Goal: Task Accomplishment & Management: Complete application form

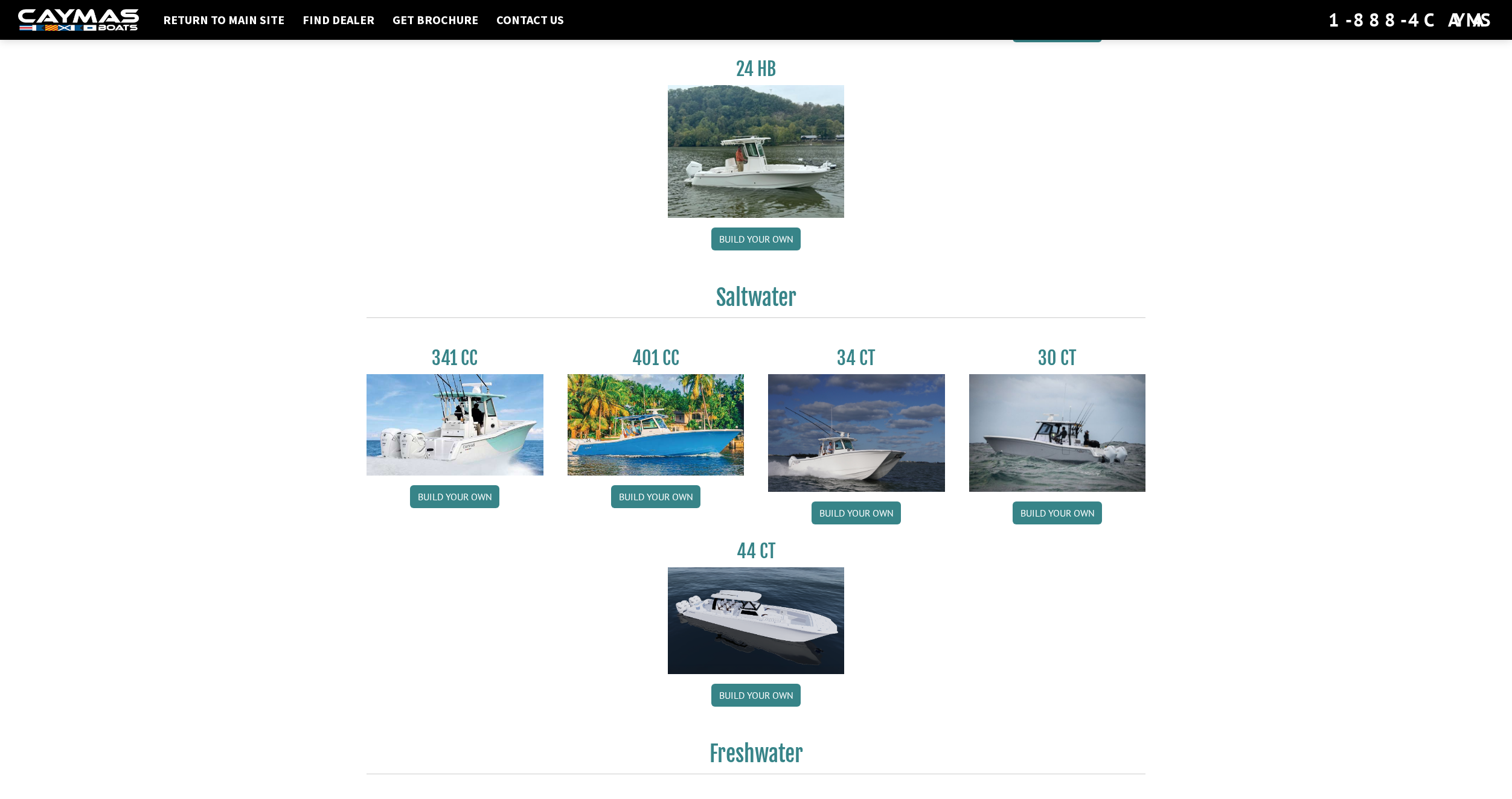
scroll to position [302, 0]
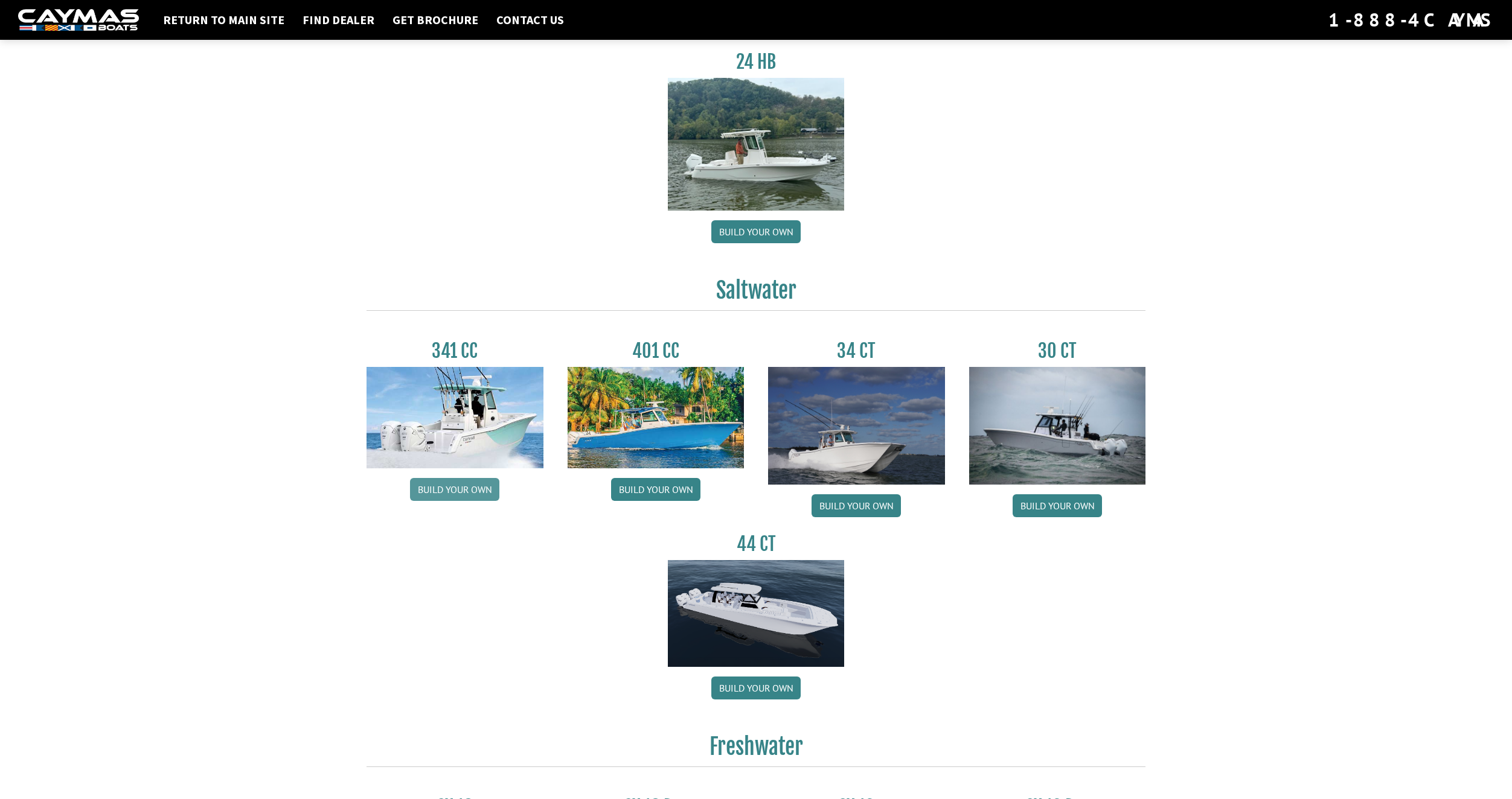
click at [456, 492] on link "Build your own" at bounding box center [454, 489] width 89 height 23
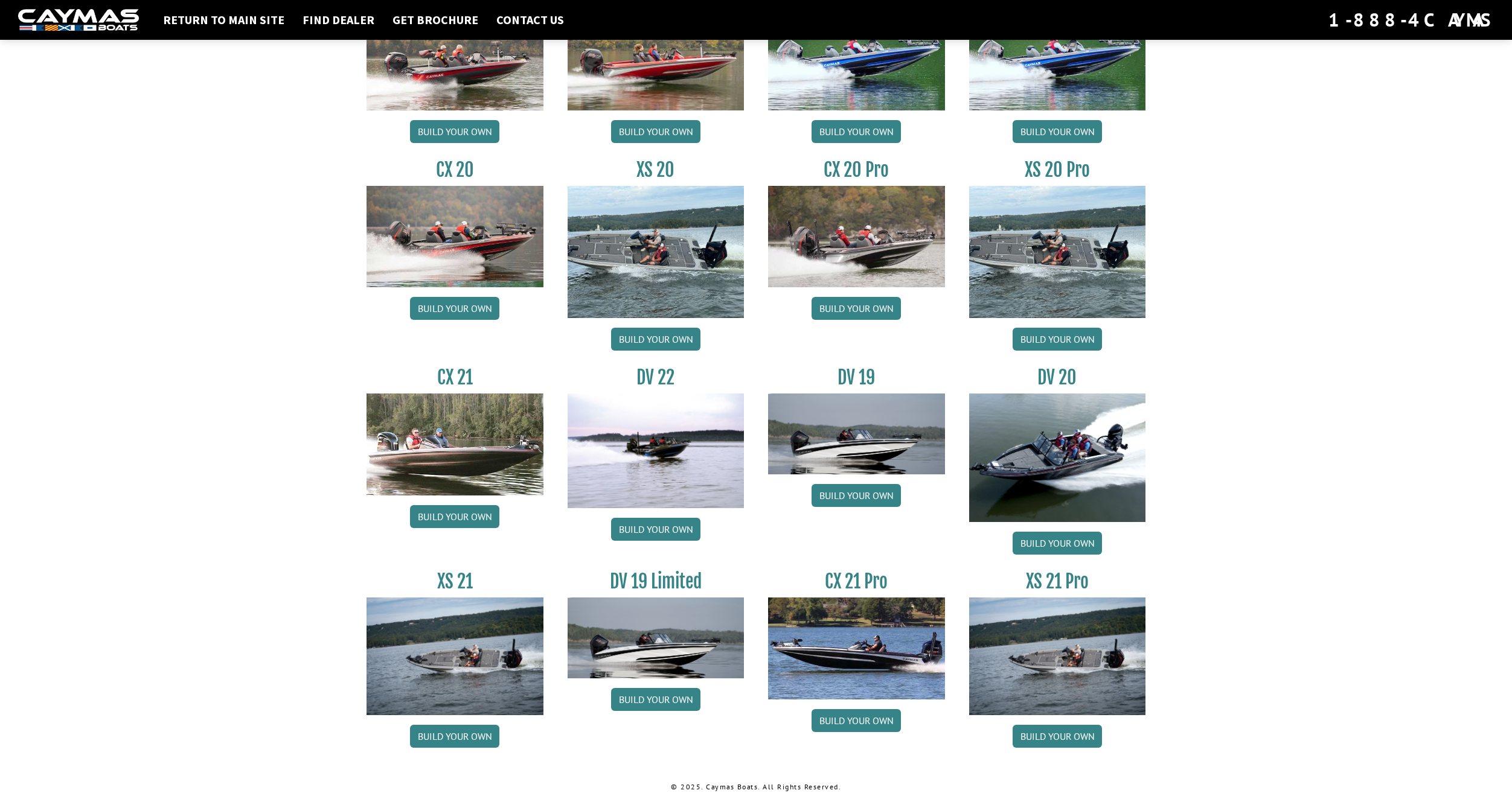
scroll to position [1119, 0]
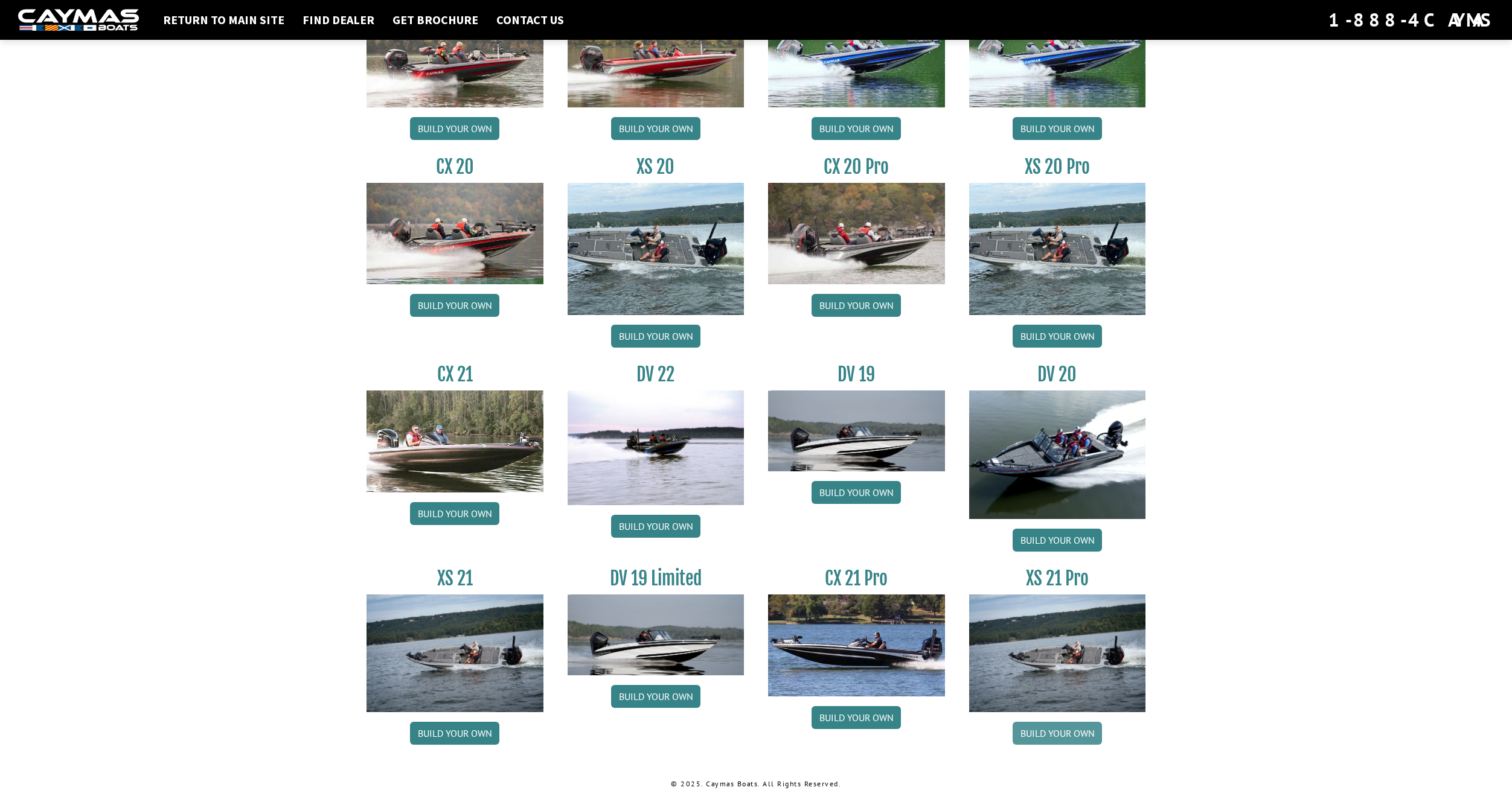
click at [1051, 735] on link "Build your own" at bounding box center [1057, 733] width 89 height 23
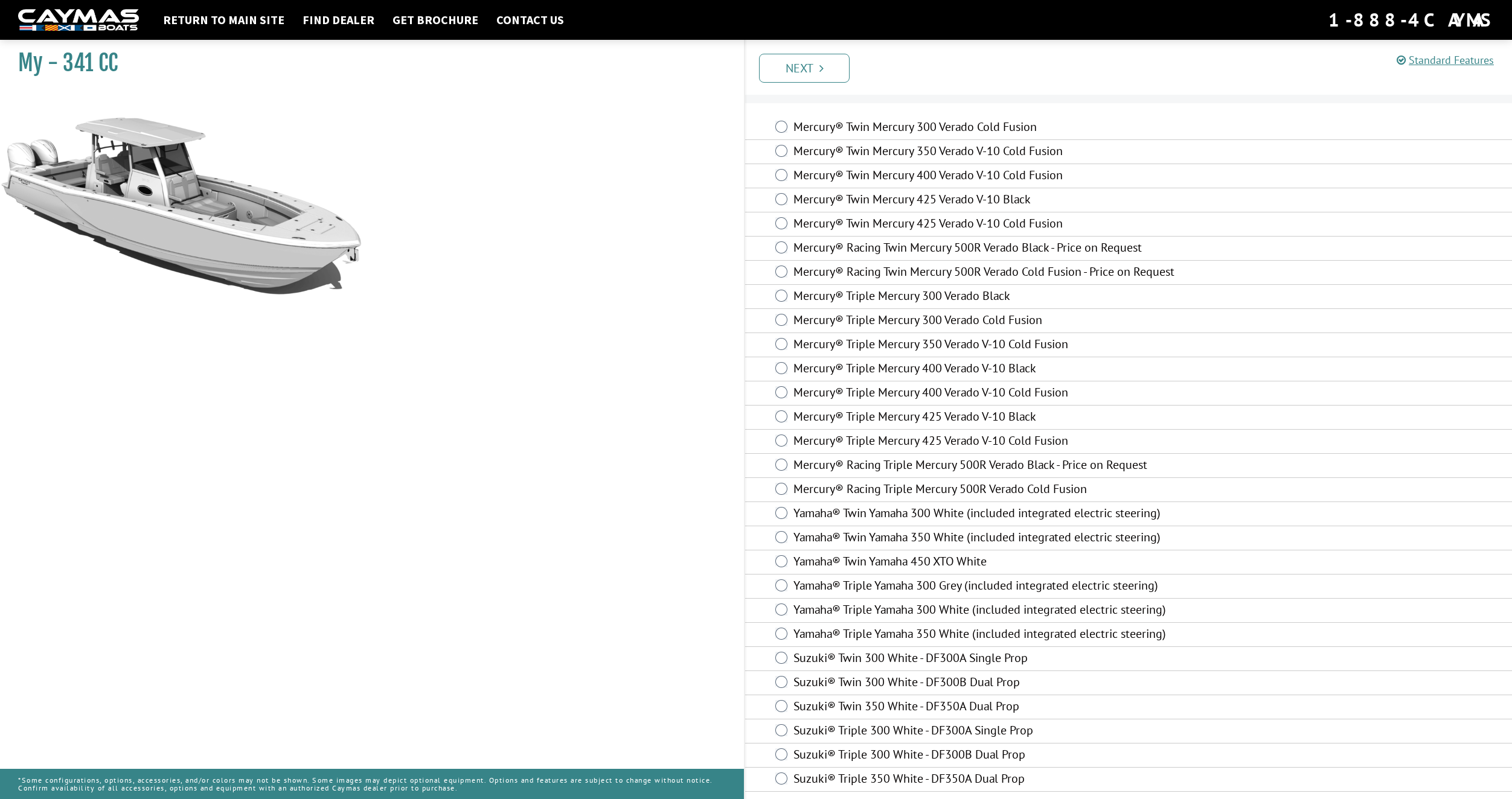
scroll to position [32, 0]
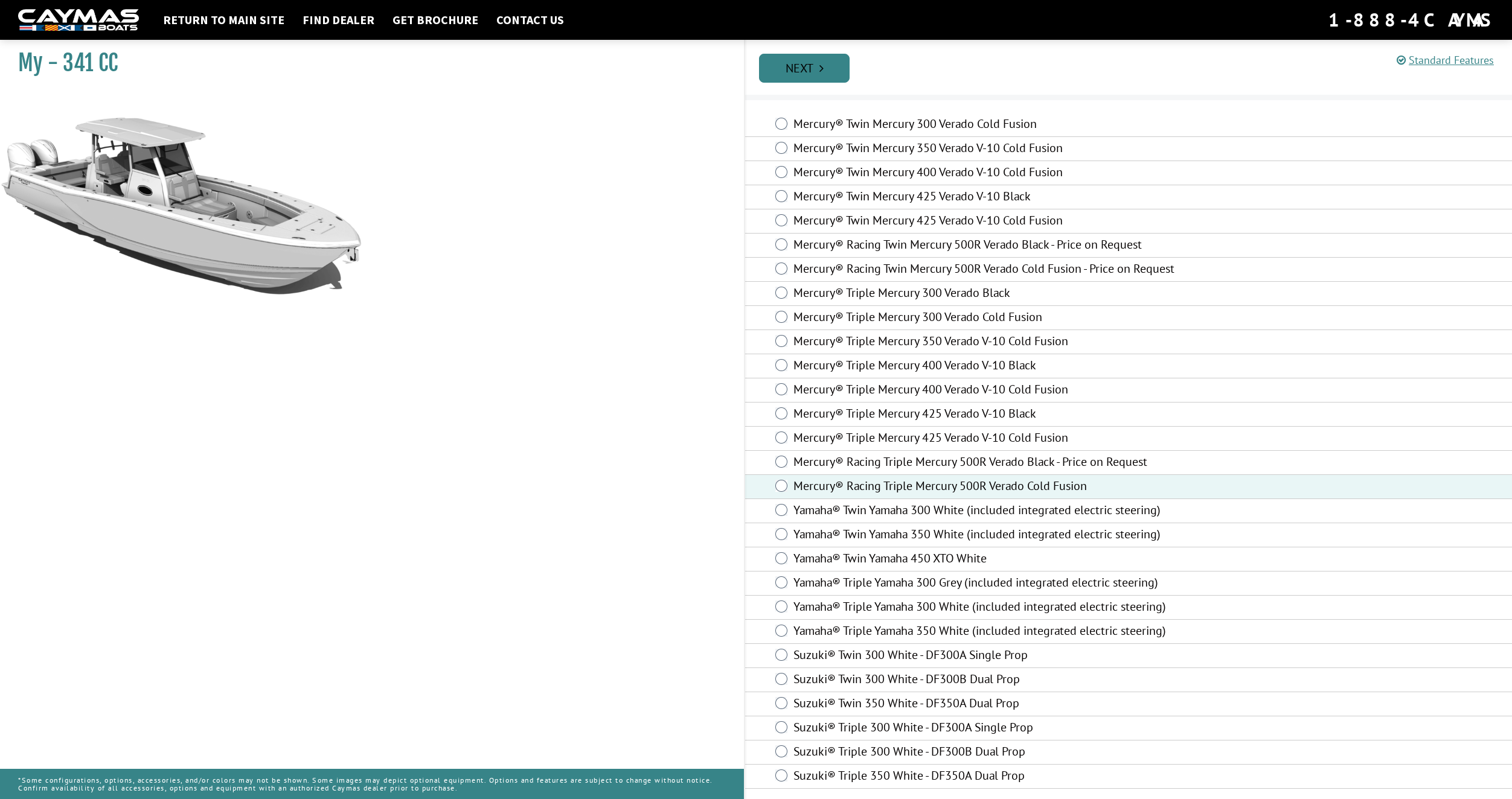
click at [804, 69] on link "Next" at bounding box center [804, 68] width 91 height 29
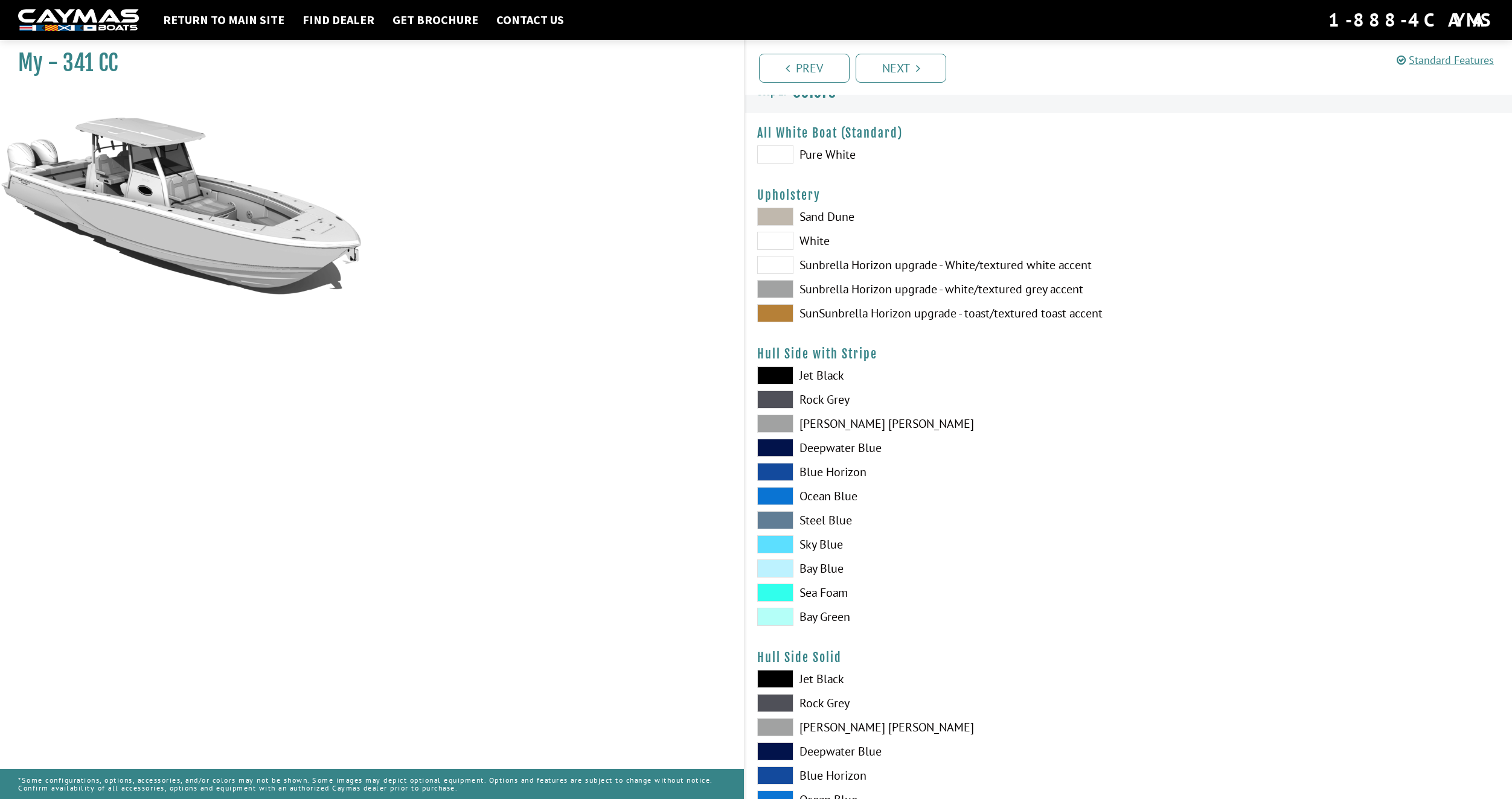
scroll to position [0, 0]
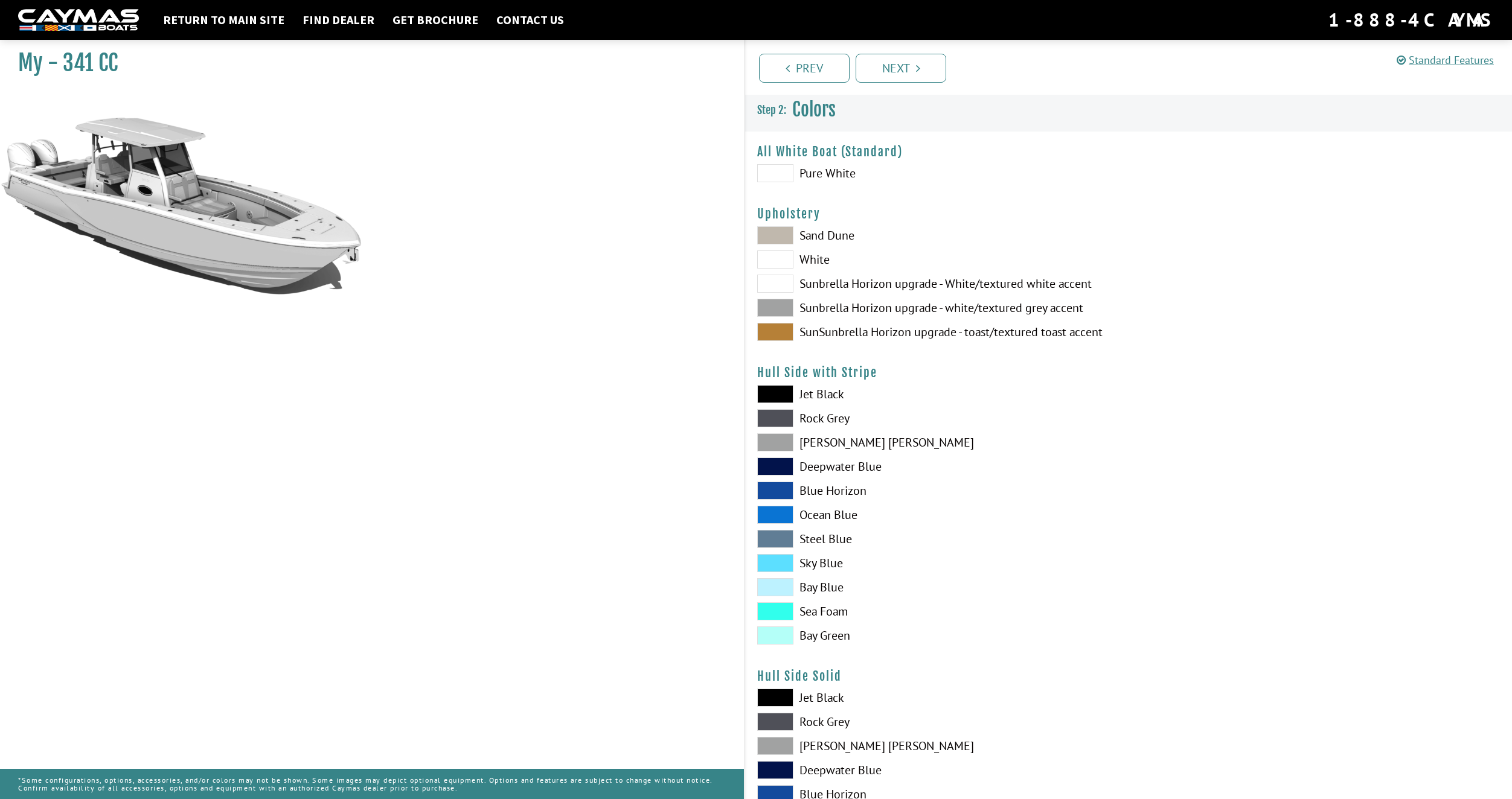
click at [782, 240] on span at bounding box center [776, 235] width 37 height 18
click at [770, 329] on span at bounding box center [776, 332] width 37 height 18
click at [782, 307] on span at bounding box center [776, 308] width 37 height 18
click at [787, 283] on span at bounding box center [776, 283] width 37 height 18
click at [776, 332] on span at bounding box center [776, 332] width 37 height 18
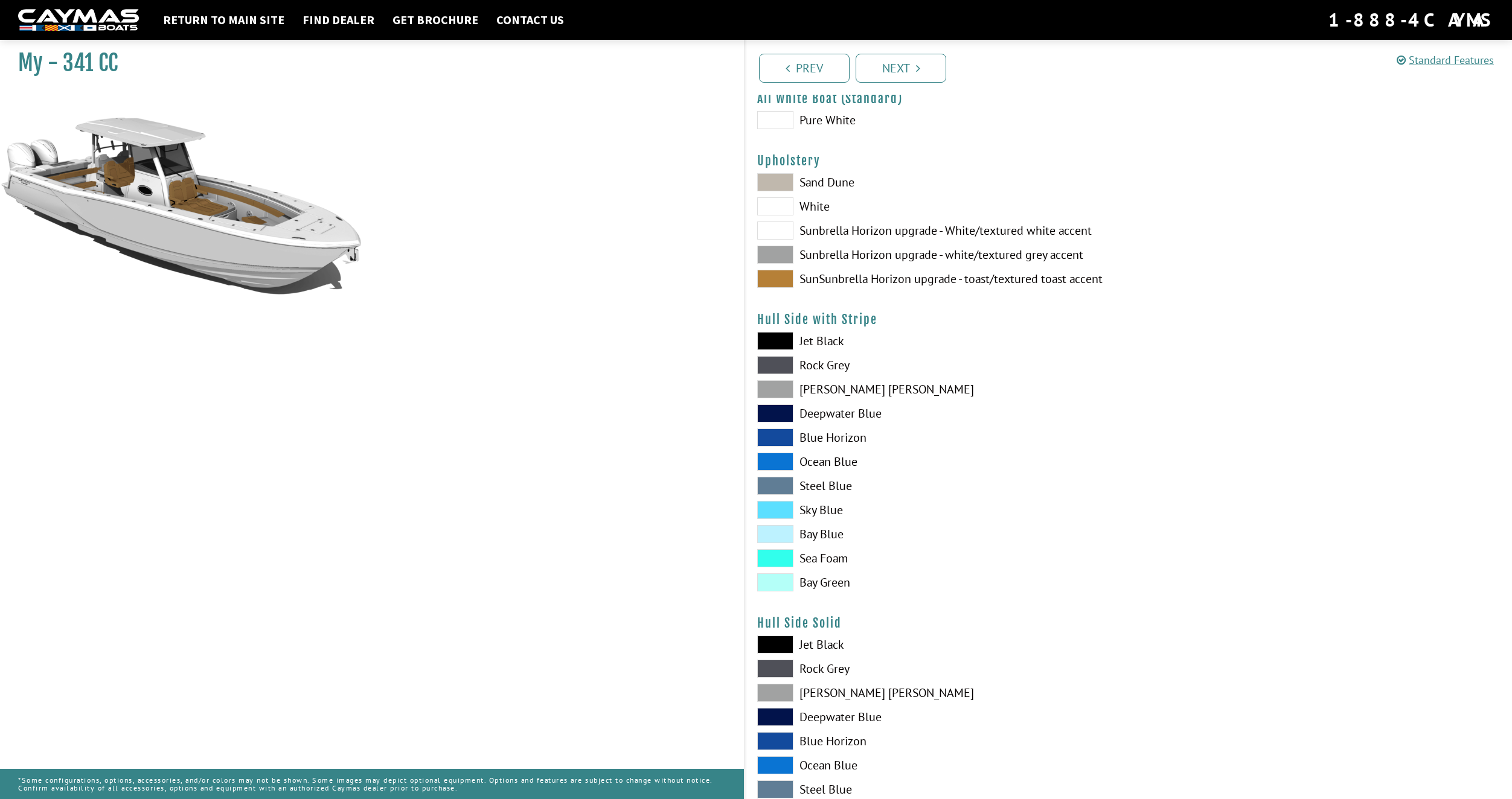
scroll to position [60, 0]
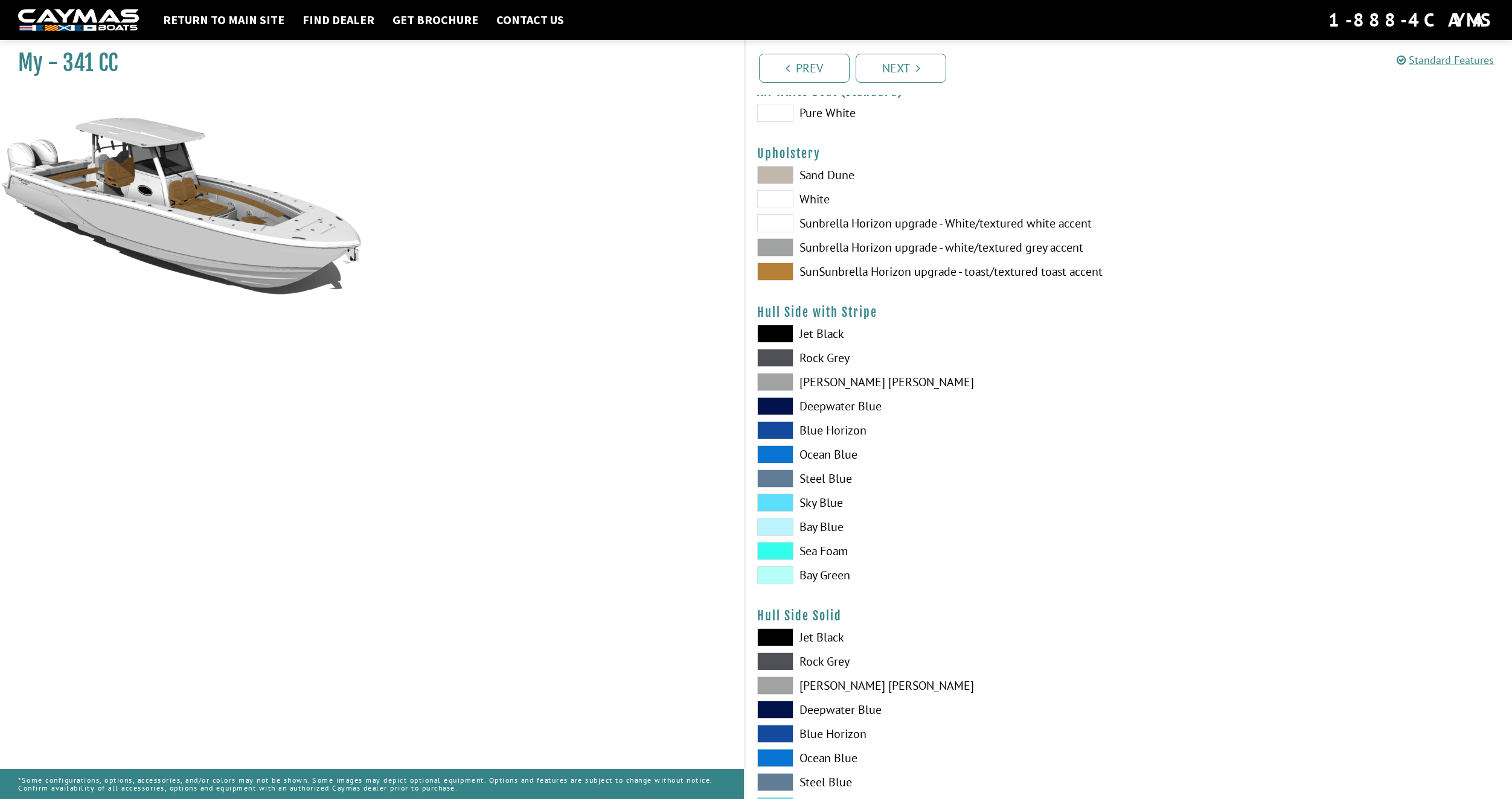
click at [789, 359] on span at bounding box center [776, 357] width 37 height 18
click at [781, 381] on span at bounding box center [776, 382] width 37 height 18
click at [779, 357] on span at bounding box center [776, 357] width 37 height 18
click at [776, 382] on span at bounding box center [776, 382] width 37 height 18
click at [781, 334] on span at bounding box center [776, 333] width 37 height 18
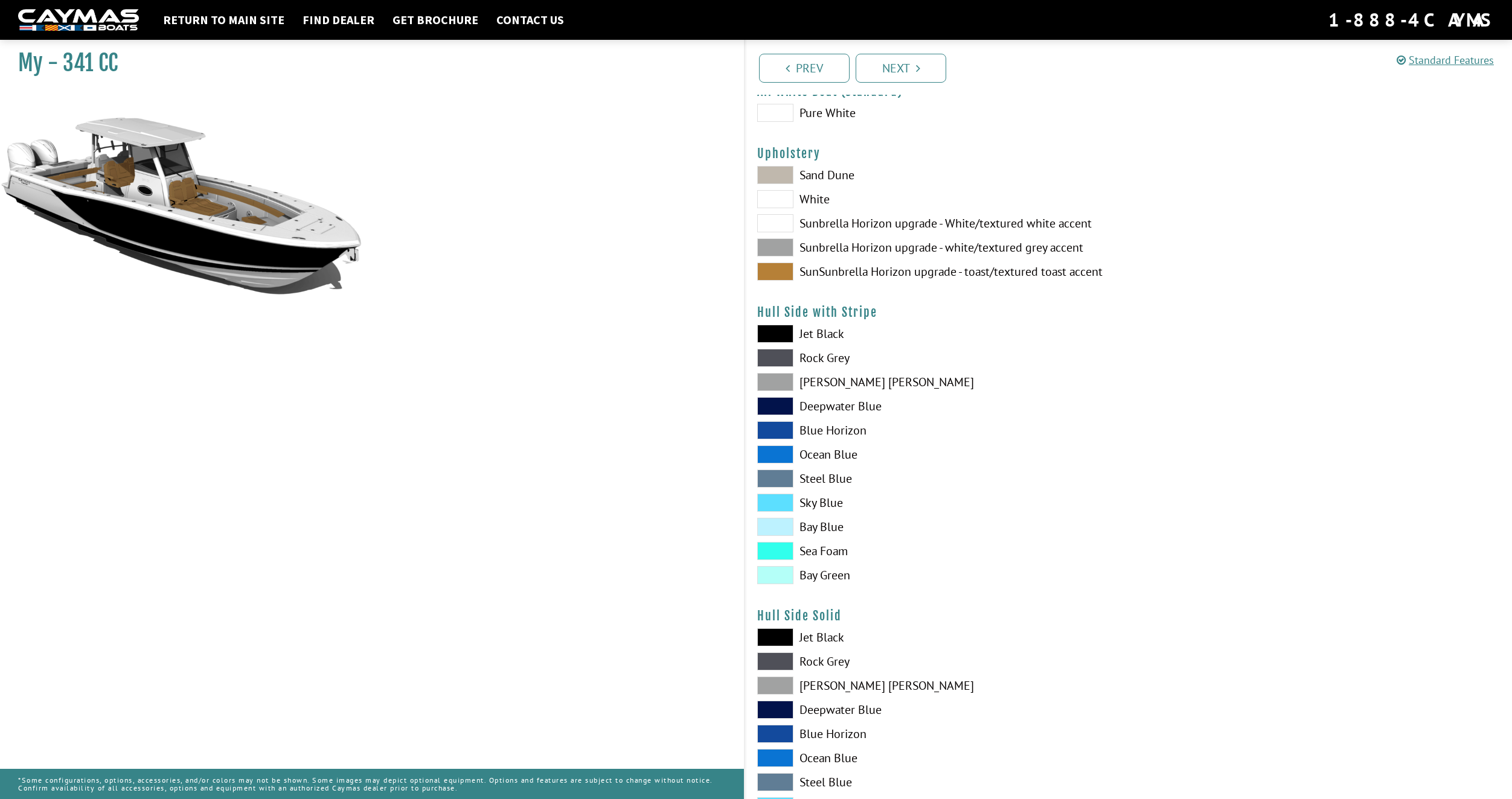
click at [782, 361] on span at bounding box center [776, 357] width 37 height 18
click at [781, 380] on span at bounding box center [776, 382] width 37 height 18
click at [772, 478] on span at bounding box center [776, 479] width 37 height 18
click at [783, 447] on span at bounding box center [776, 454] width 37 height 18
click at [780, 425] on span at bounding box center [776, 430] width 37 height 18
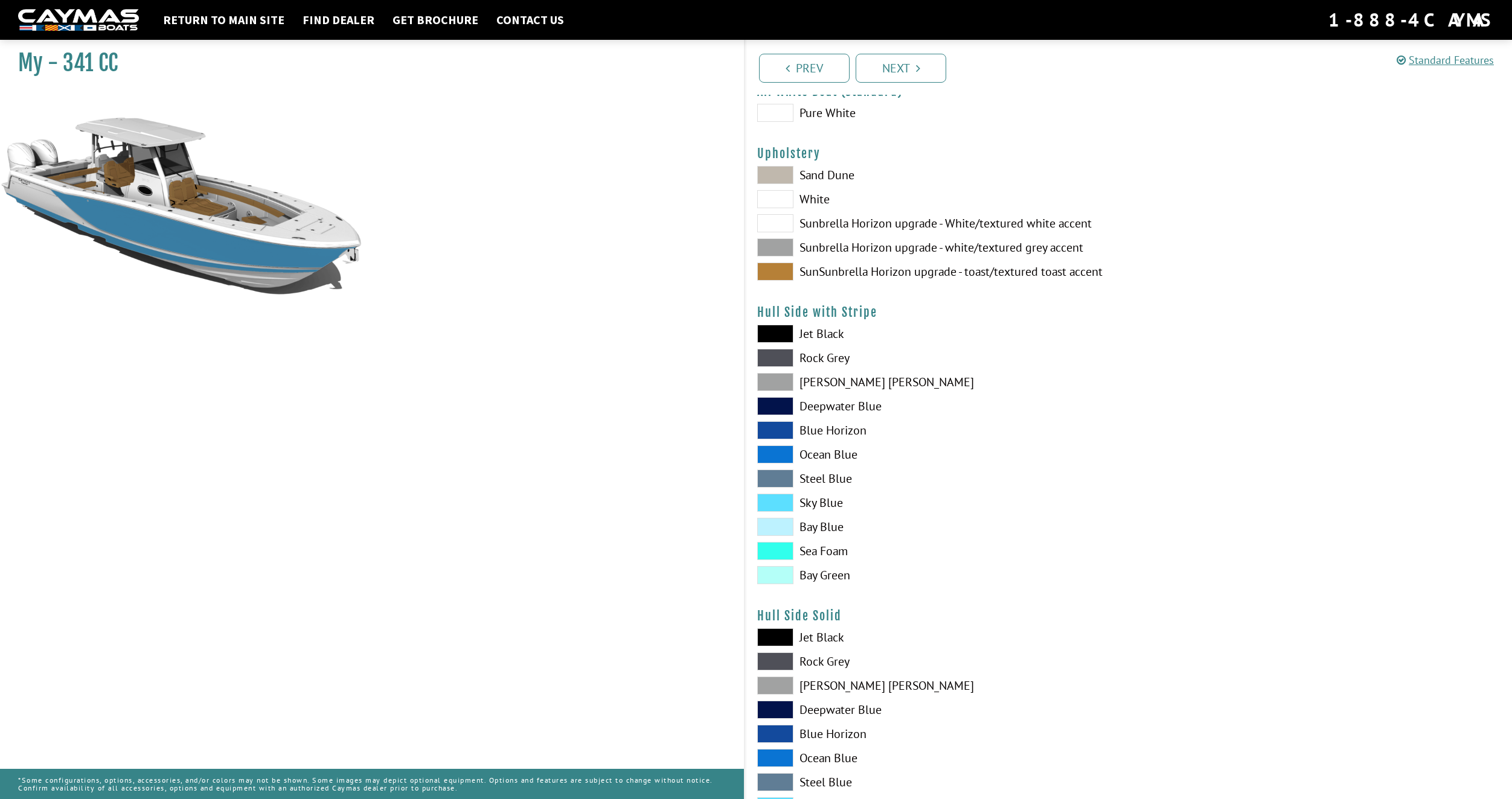
click at [765, 475] on span at bounding box center [776, 479] width 37 height 18
click at [776, 454] on span at bounding box center [776, 454] width 37 height 18
click at [773, 479] on span at bounding box center [776, 479] width 37 height 18
click at [772, 503] on span at bounding box center [776, 502] width 37 height 18
click at [776, 532] on span at bounding box center [776, 526] width 37 height 18
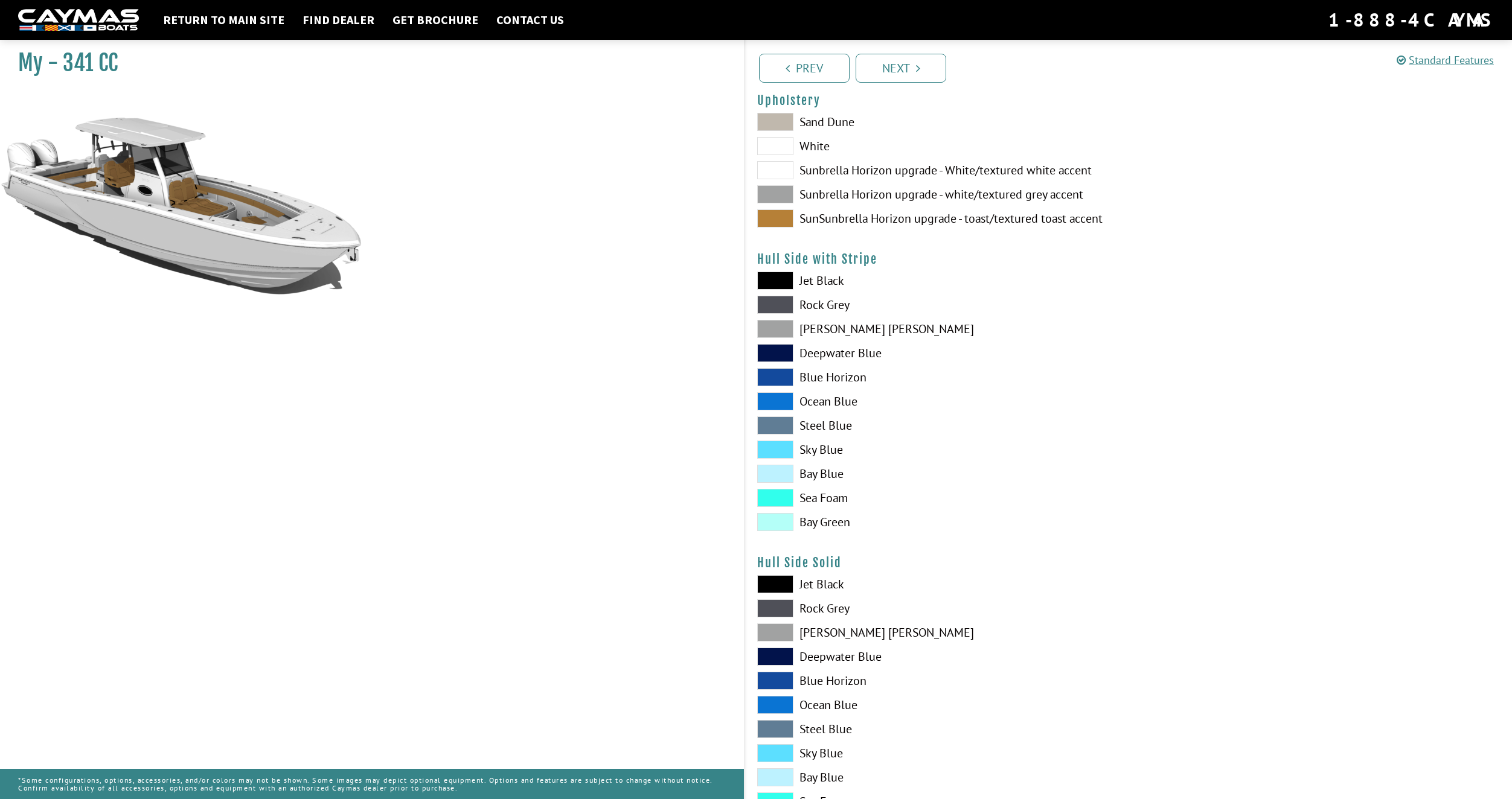
scroll to position [121, 0]
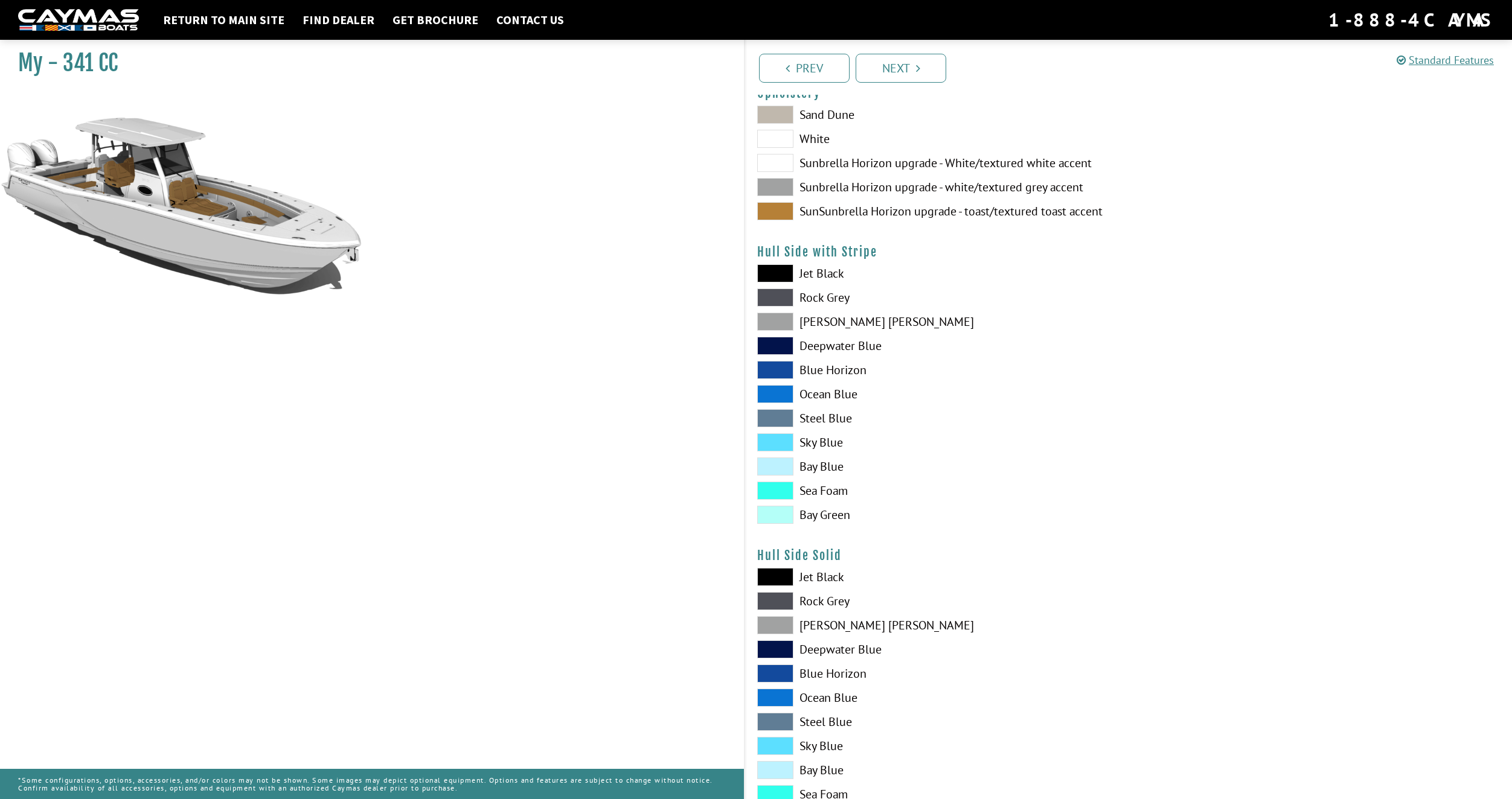
click at [782, 599] on span at bounding box center [776, 601] width 37 height 18
click at [785, 627] on span at bounding box center [776, 625] width 37 height 18
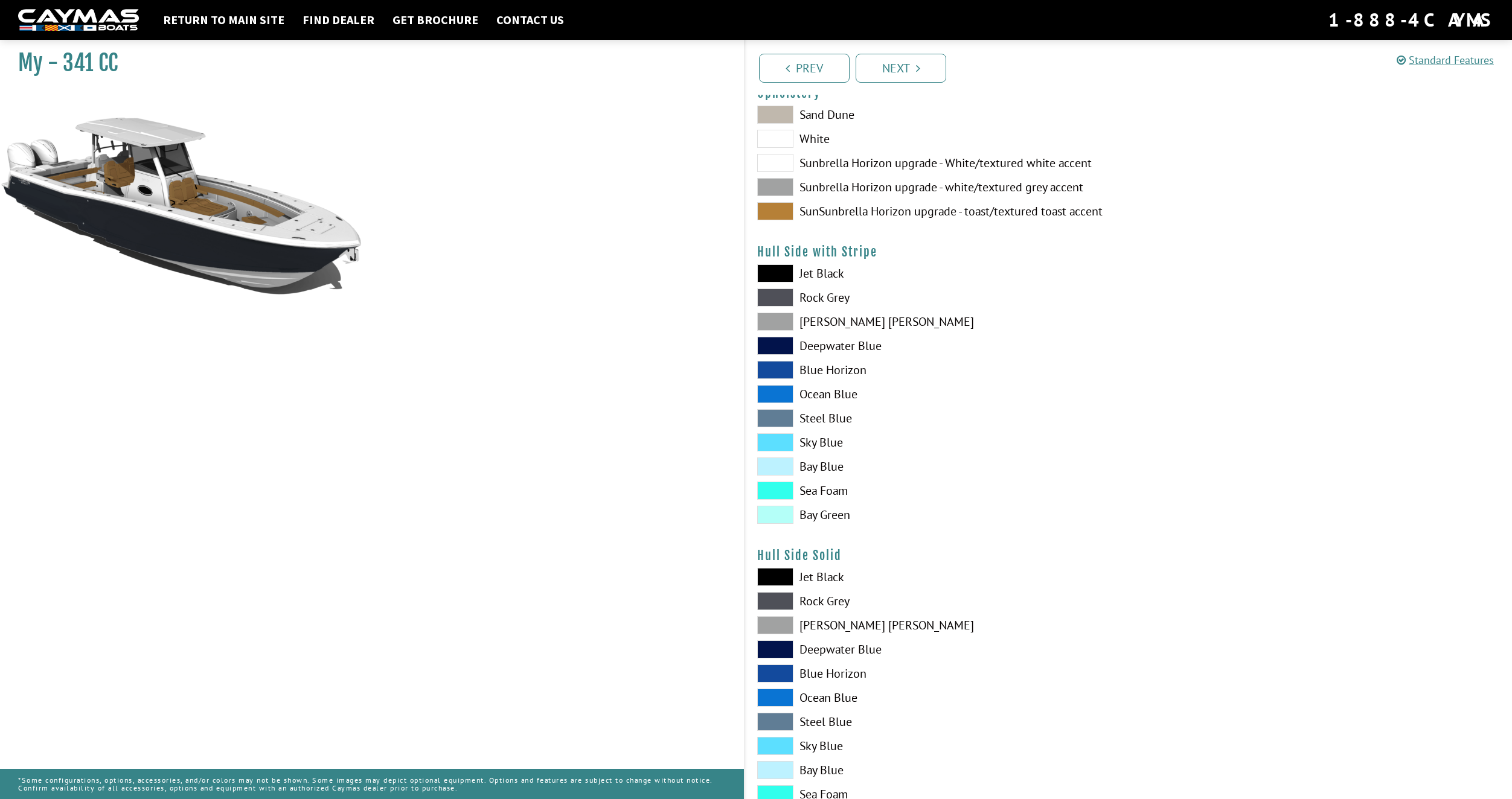
click at [781, 650] on span at bounding box center [776, 649] width 37 height 18
click at [777, 599] on span at bounding box center [776, 601] width 37 height 18
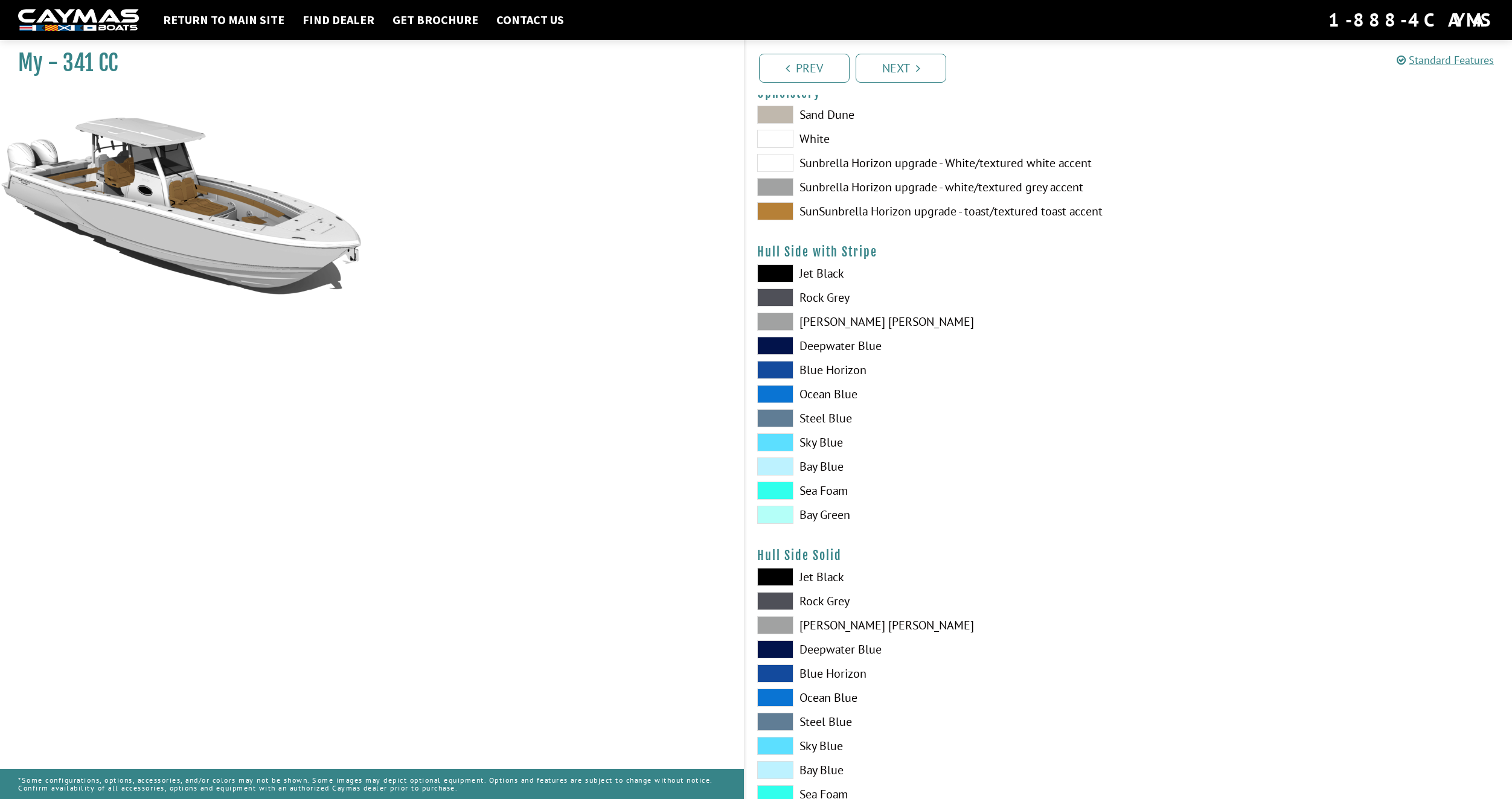
click at [775, 626] on span at bounding box center [776, 625] width 37 height 18
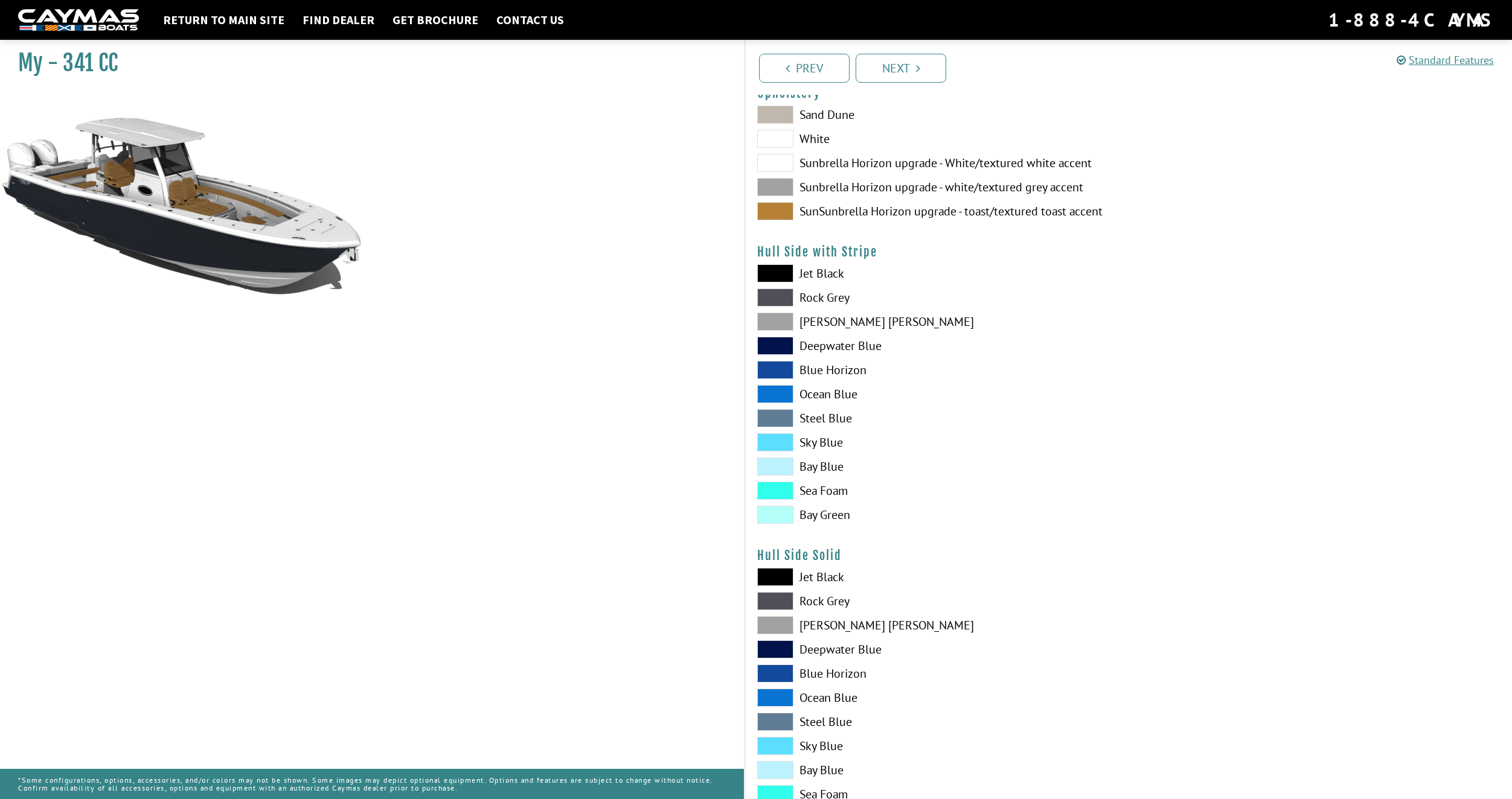
click at [781, 599] on span at bounding box center [776, 601] width 37 height 18
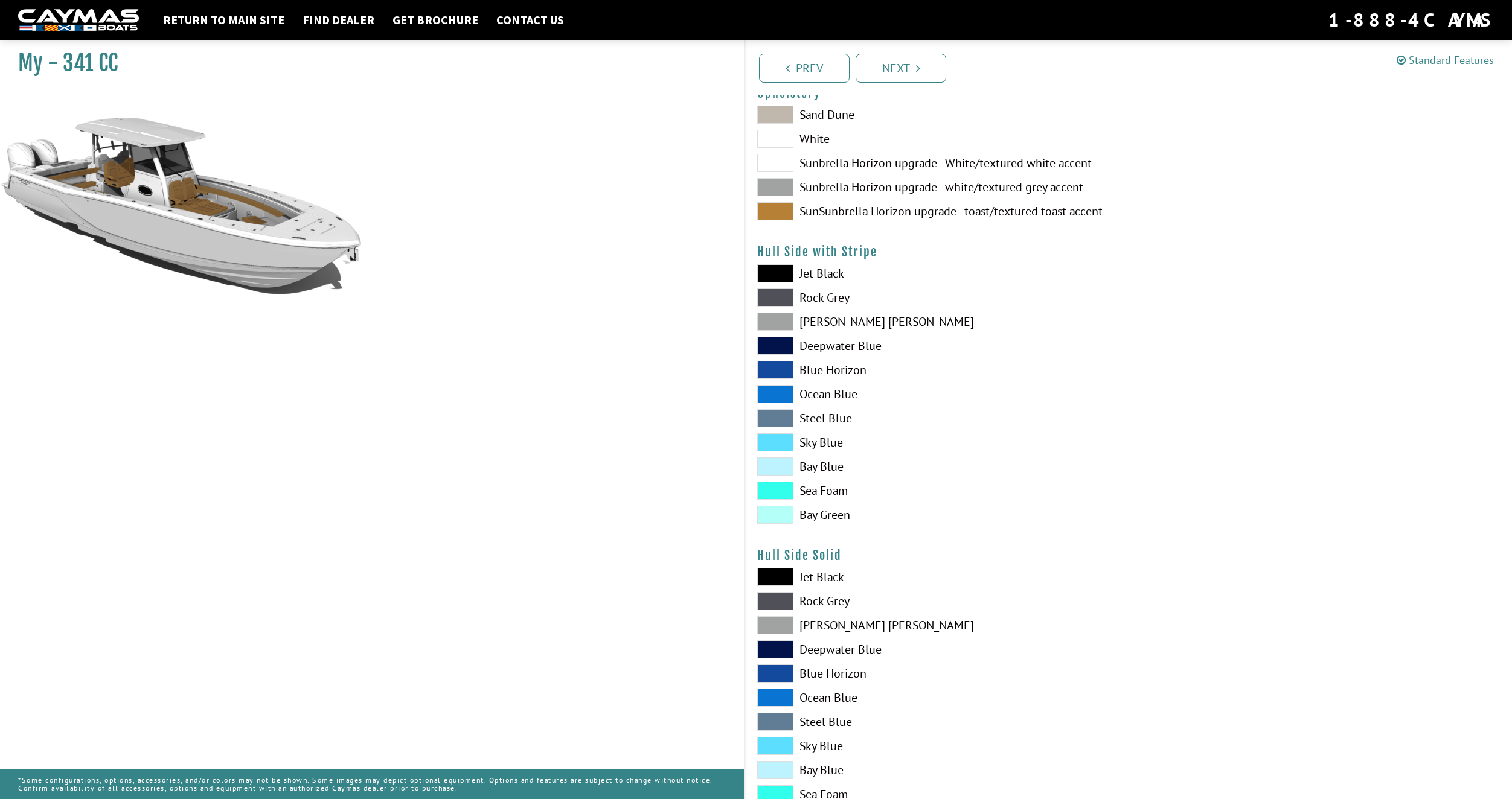
click at [779, 630] on span at bounding box center [776, 625] width 37 height 18
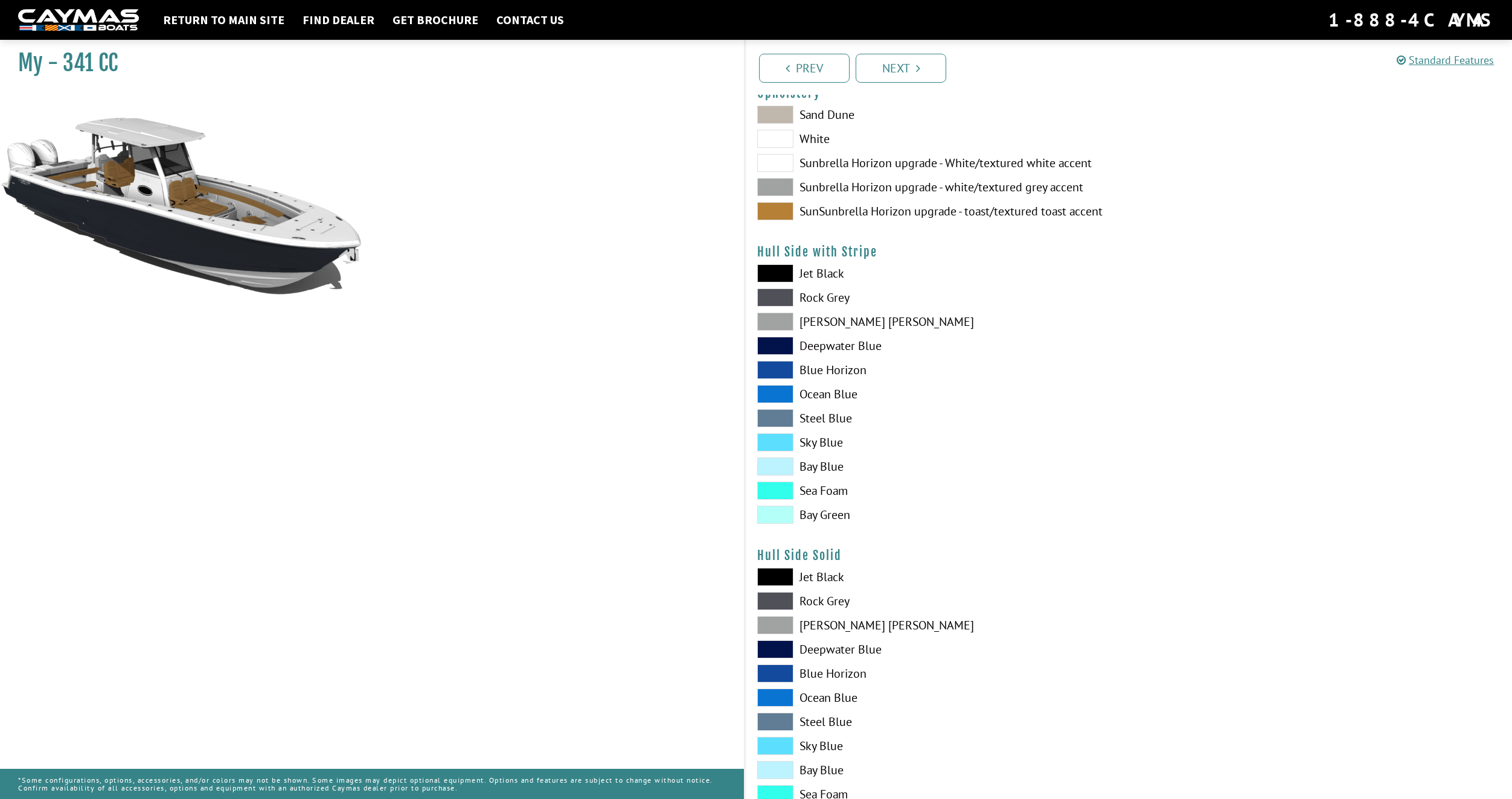
click at [776, 643] on span at bounding box center [776, 649] width 37 height 18
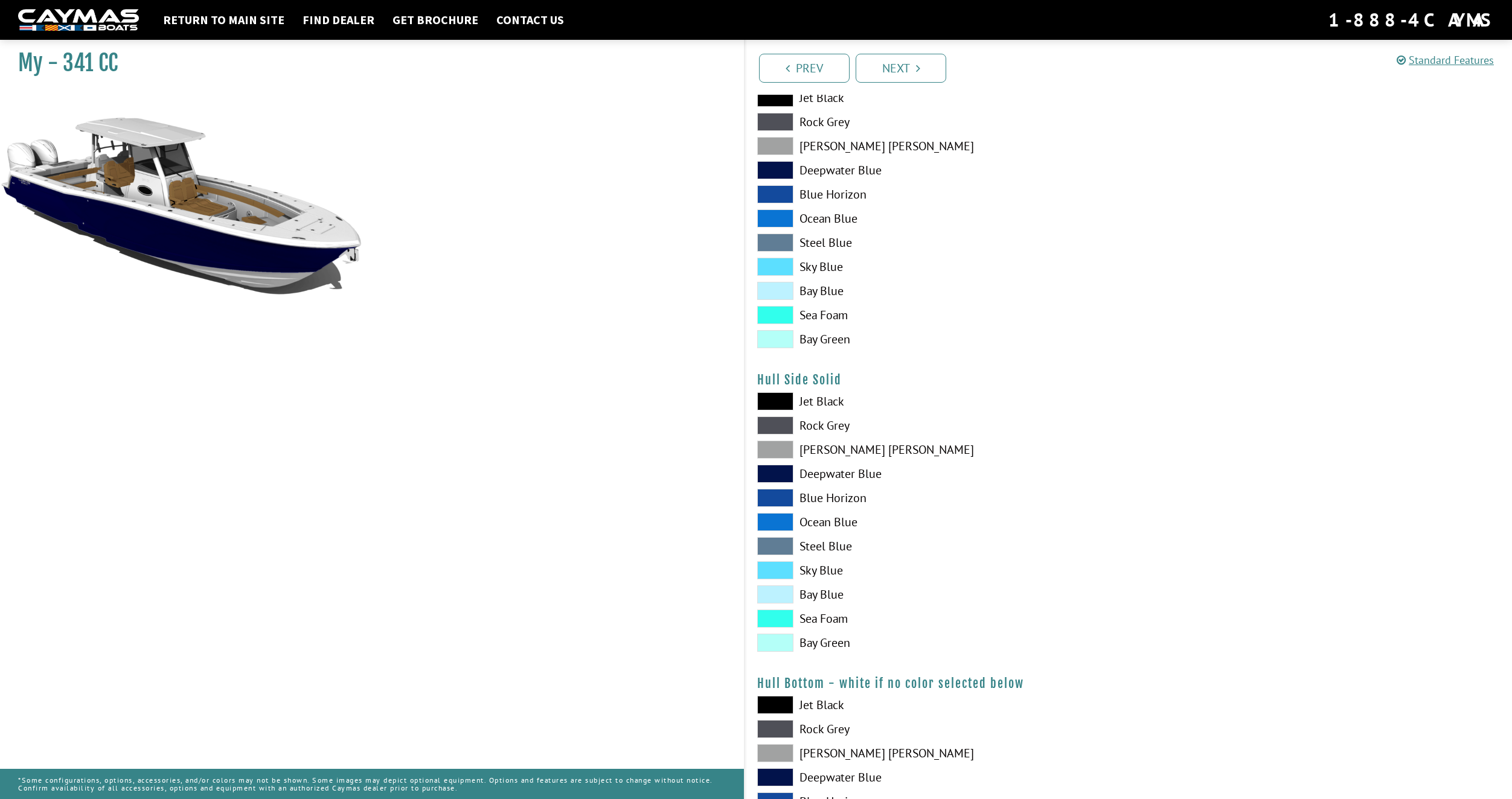
scroll to position [362, 0]
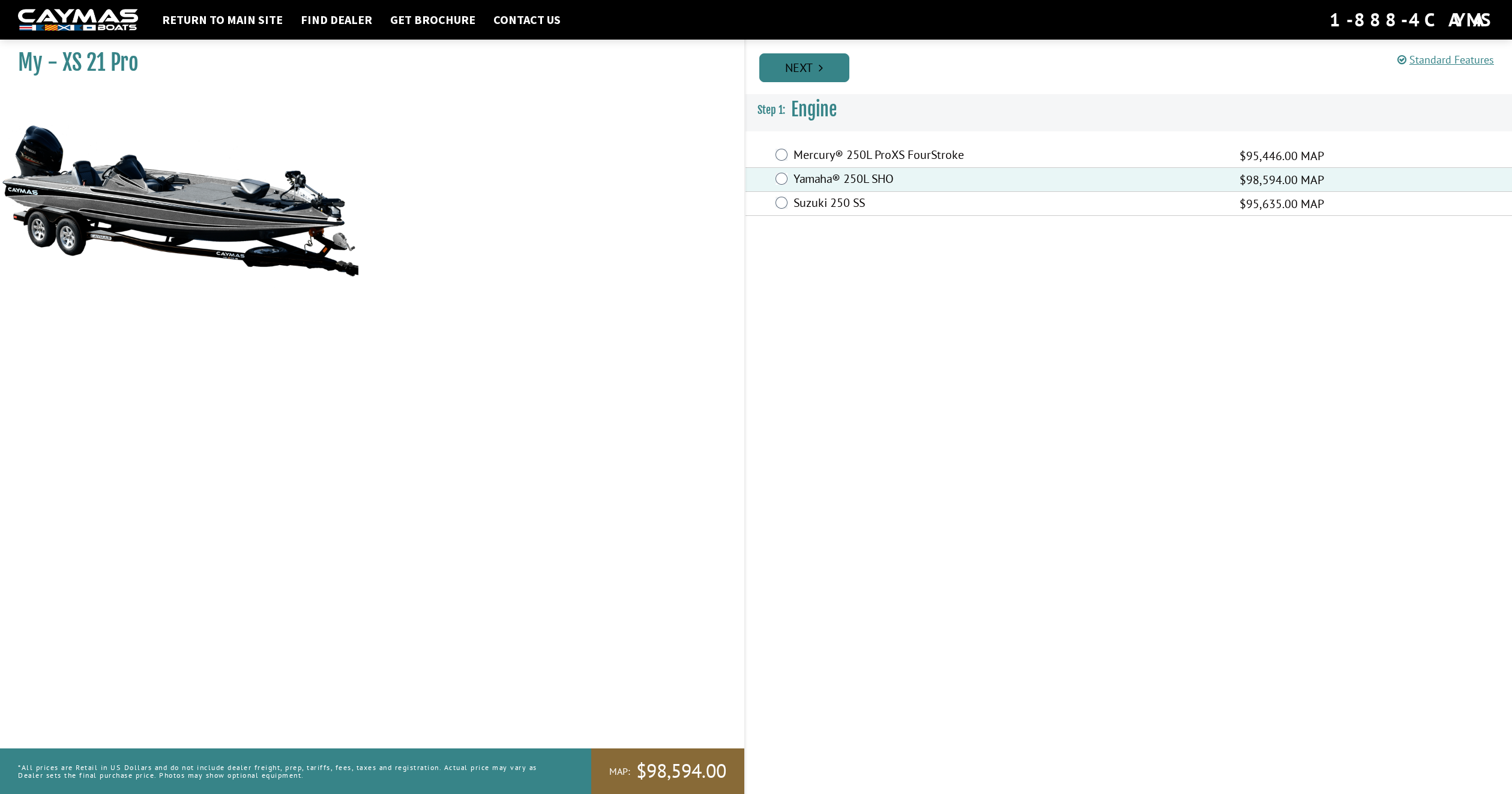
click at [811, 65] on link "Next" at bounding box center [804, 68] width 90 height 29
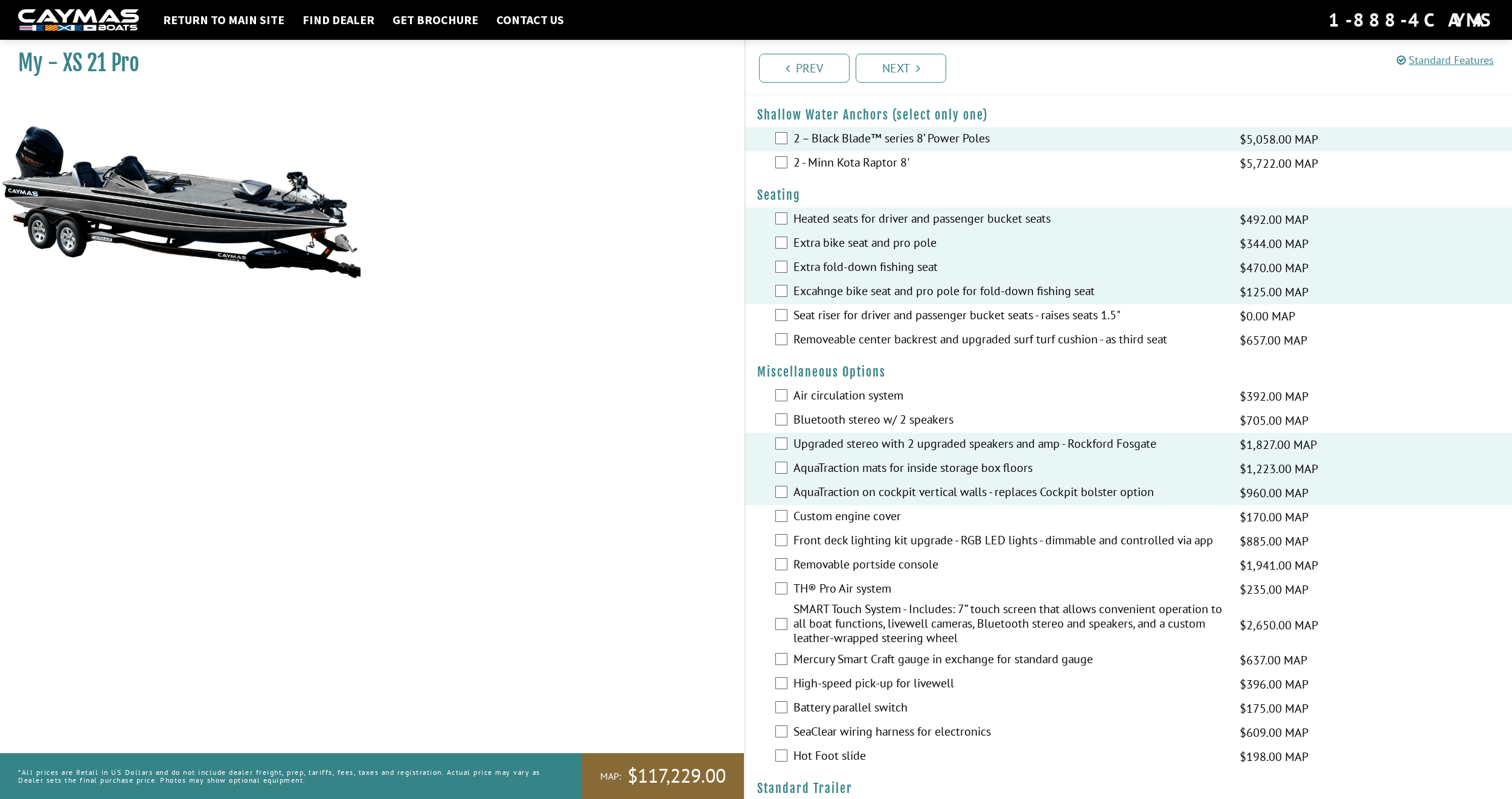
scroll to position [845, 0]
